Goal: Task Accomplishment & Management: Complete application form

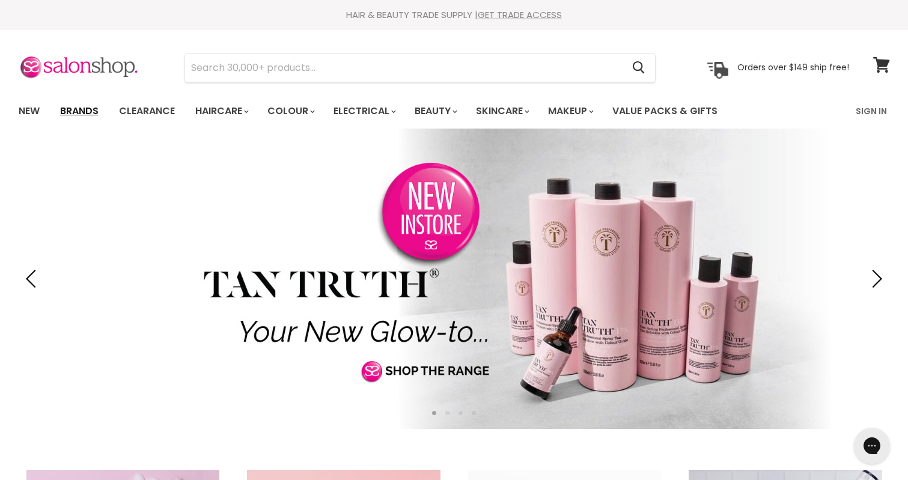
click at [83, 109] on link "Brands" at bounding box center [79, 111] width 56 height 25
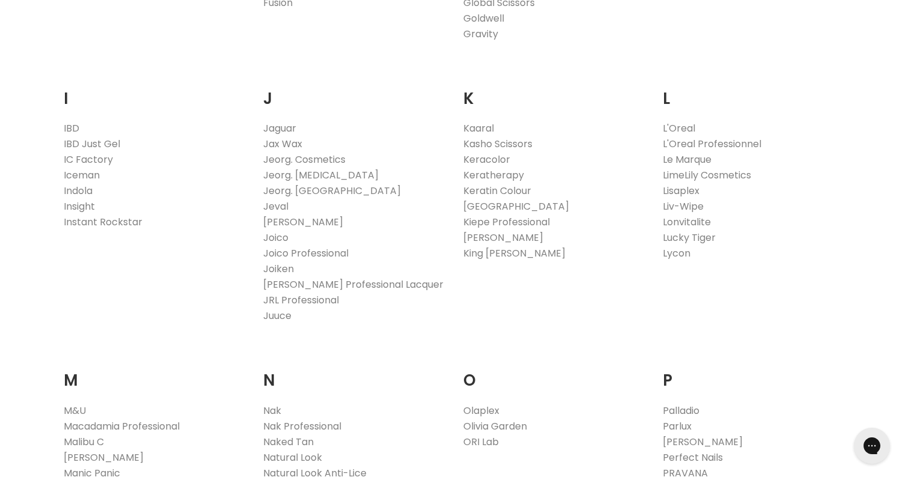
scroll to position [1018, 0]
click at [317, 99] on h2 "J" at bounding box center [354, 92] width 182 height 40
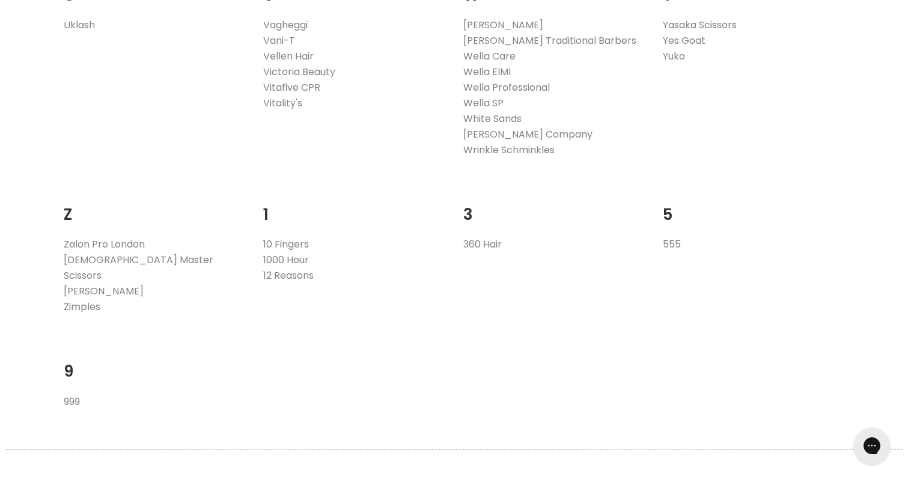
scroll to position [2453, 0]
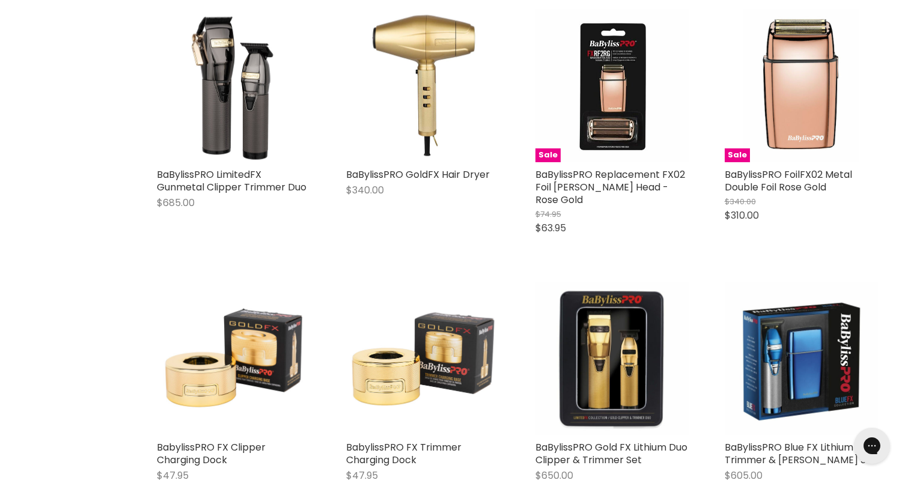
scroll to position [3326, 0]
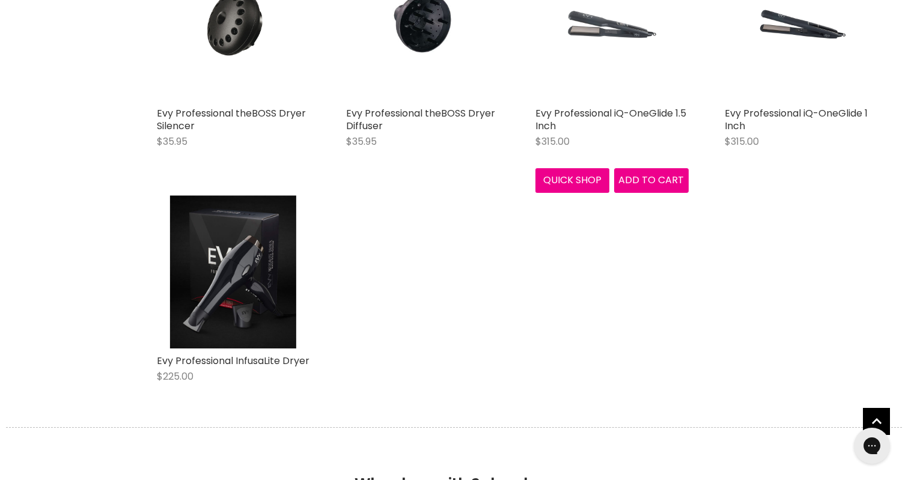
scroll to position [1272, 0]
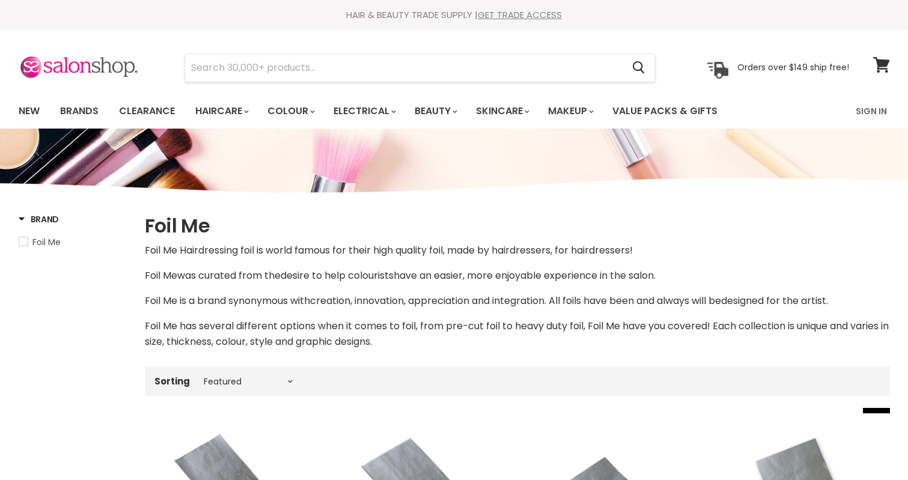
select select "manual"
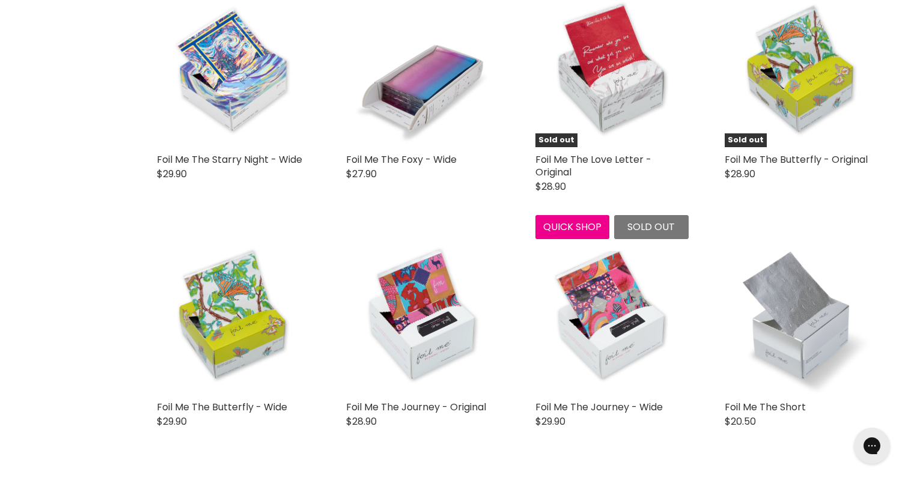
scroll to position [2295, 0]
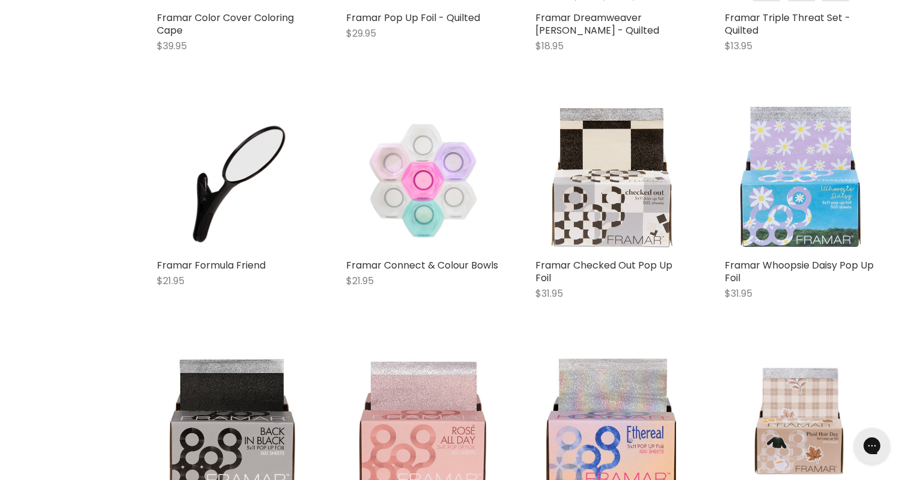
scroll to position [2524, 0]
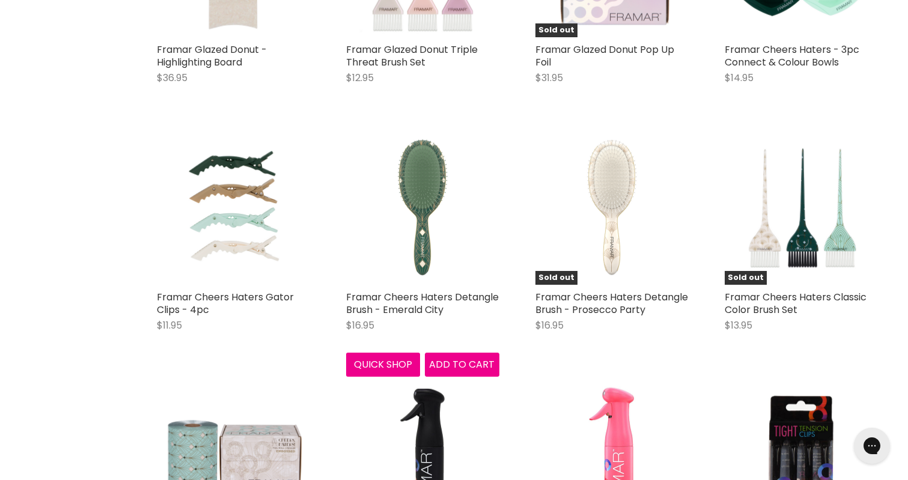
scroll to position [5238, 0]
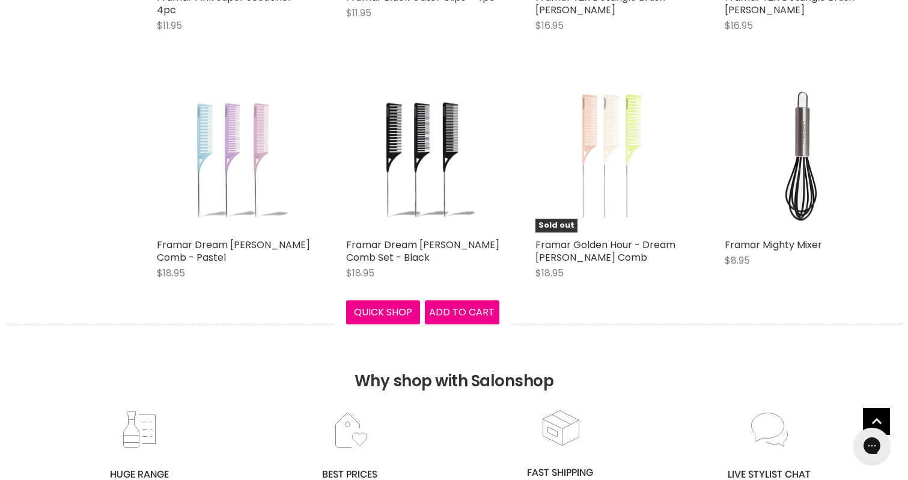
scroll to position [7004, 0]
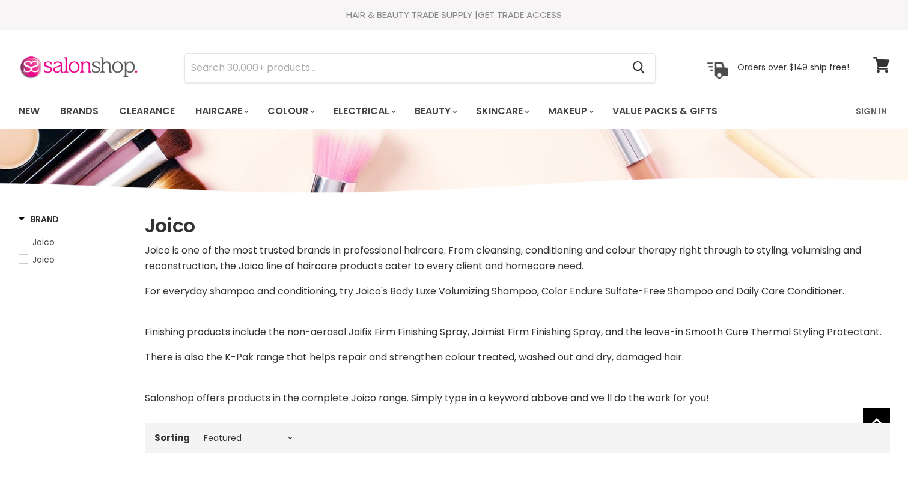
select select "manual"
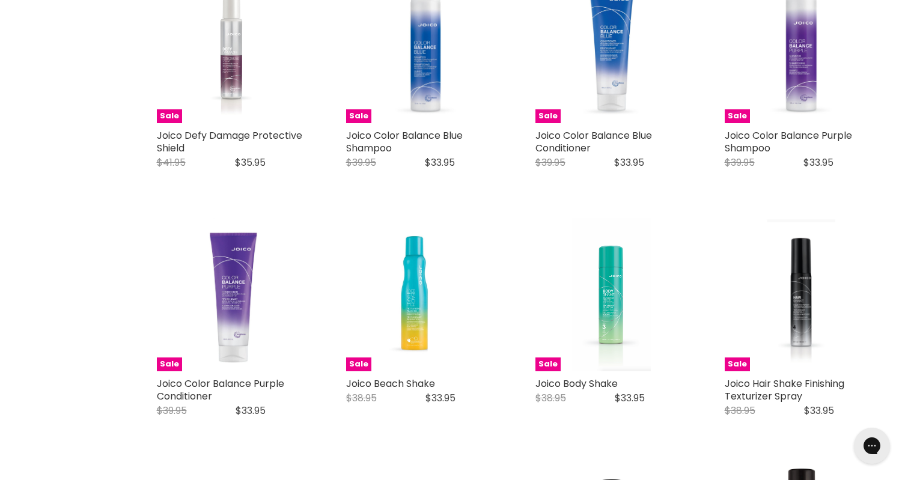
scroll to position [2590, 0]
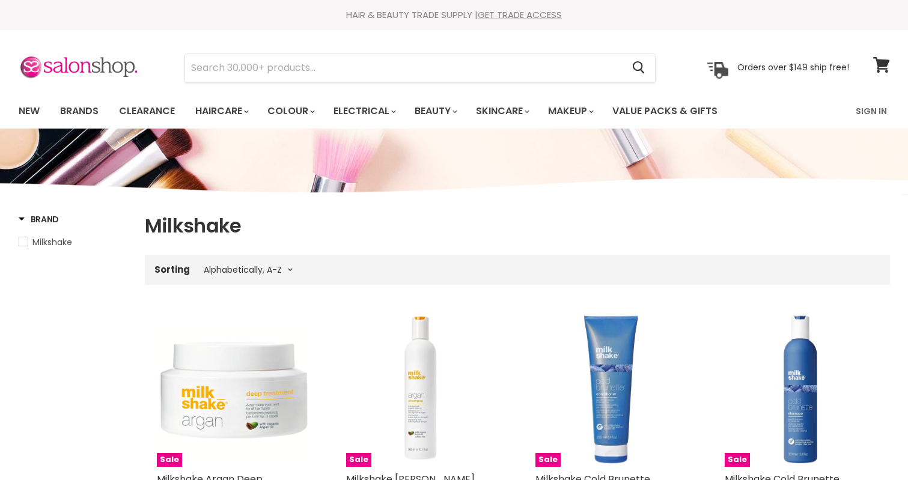
select select "title-ascending"
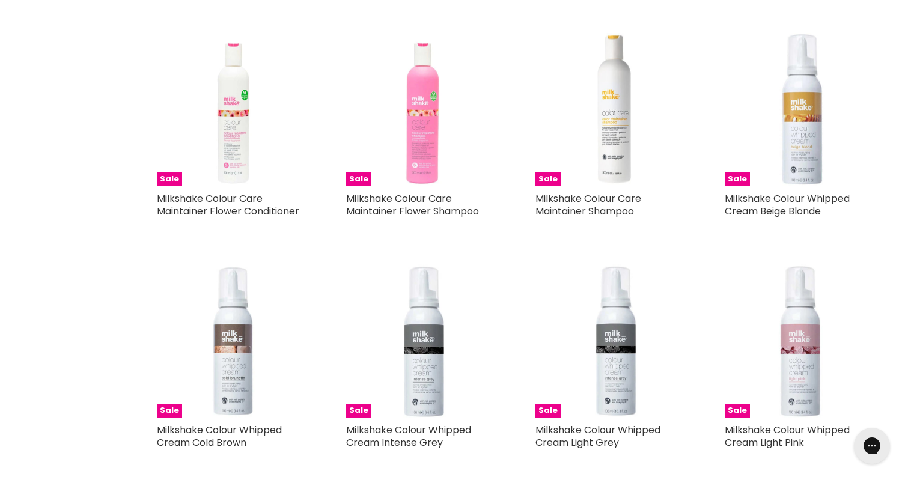
scroll to position [993, 0]
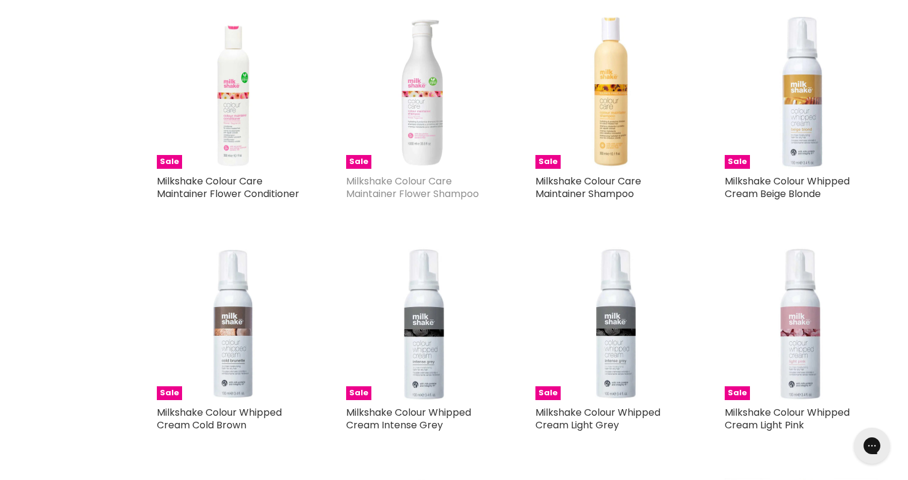
click at [432, 181] on link "Milkshake Colour Care Maintainer Flower Shampoo" at bounding box center [412, 187] width 133 height 26
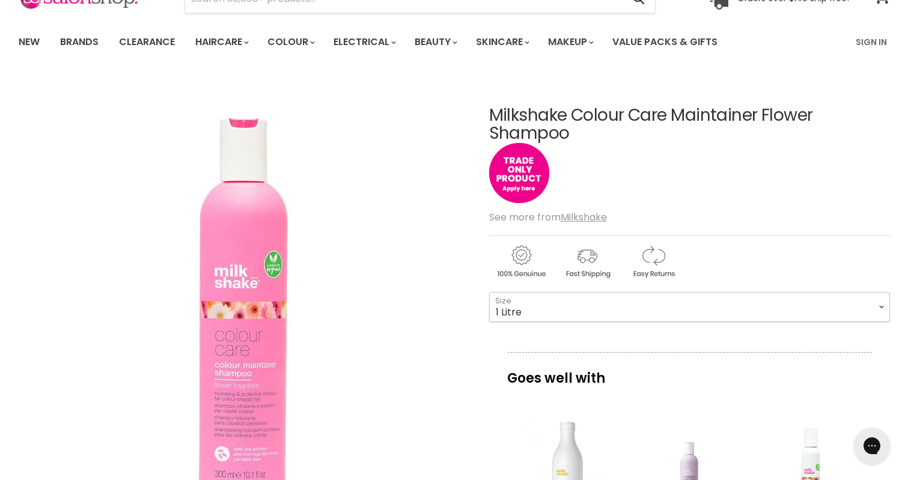
select select "1 Litre"
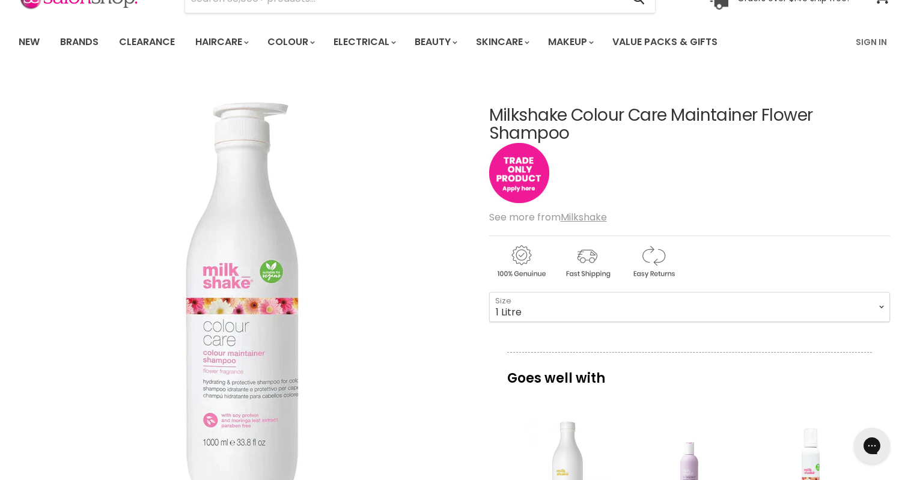
click at [514, 167] on img "Main content" at bounding box center [519, 173] width 60 height 60
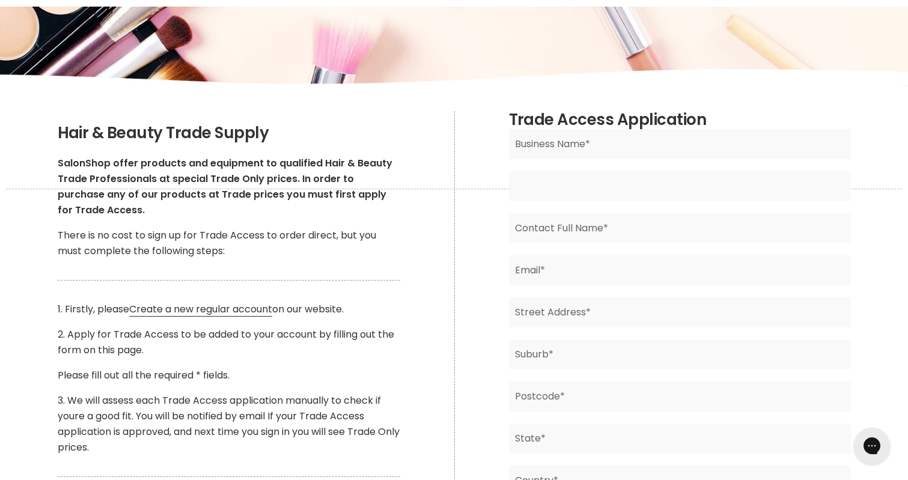
click at [532, 186] on input "Main content" at bounding box center [680, 186] width 342 height 30
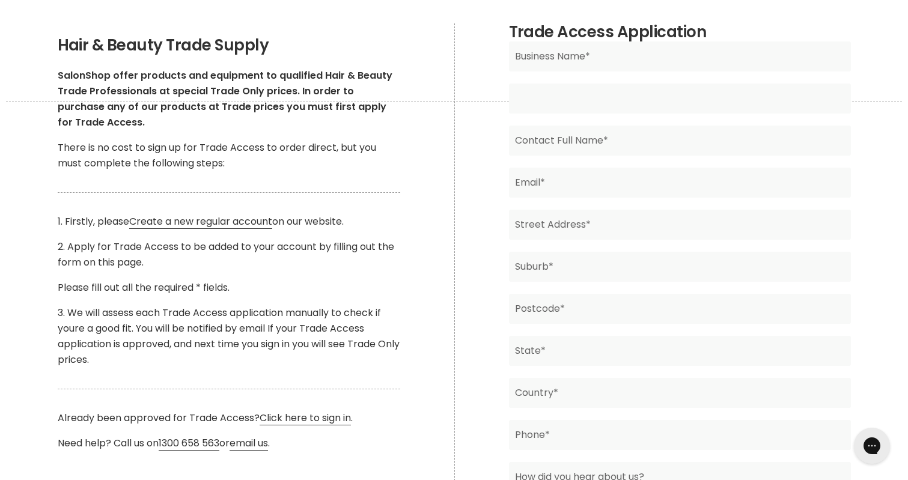
scroll to position [214, 0]
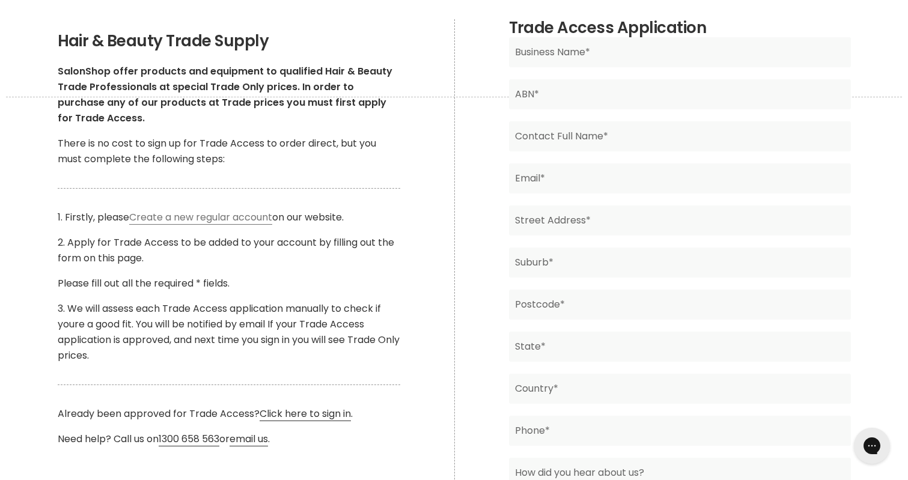
click at [166, 222] on link "Create a new regular account" at bounding box center [200, 217] width 143 height 14
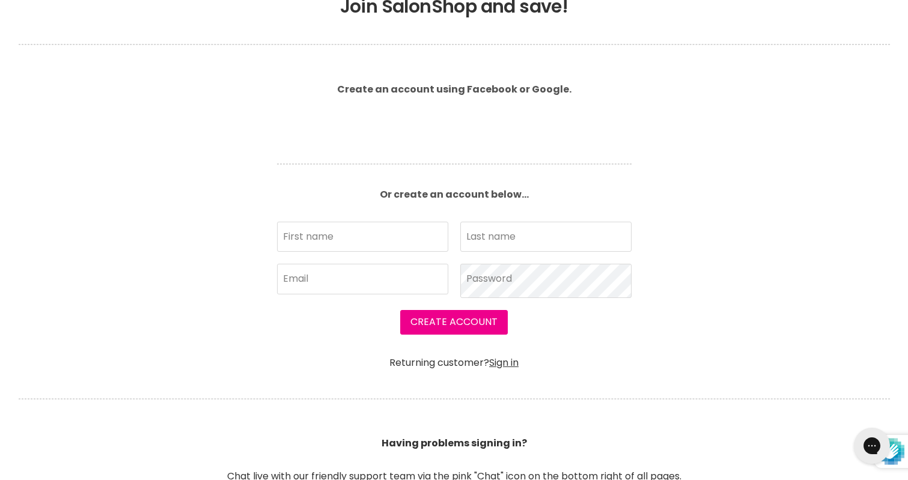
click at [306, 108] on article "Create an account using Facebook or Google. Or create an account below... First…" at bounding box center [454, 221] width 385 height 293
